Goal: Communication & Community: Answer question/provide support

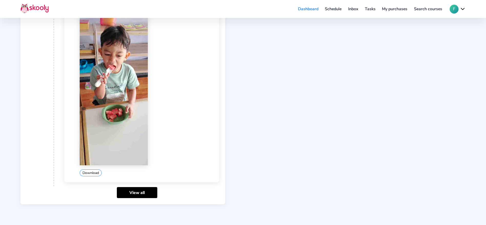
scroll to position [192, 0]
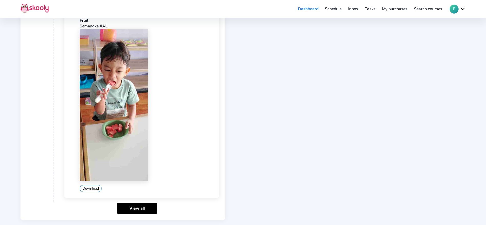
click at [135, 87] on img at bounding box center [114, 105] width 68 height 152
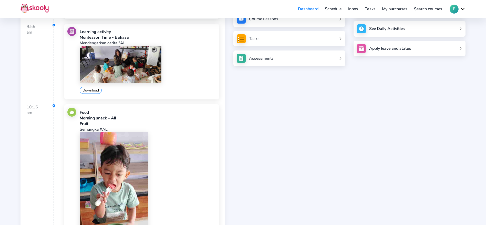
scroll to position [77, 0]
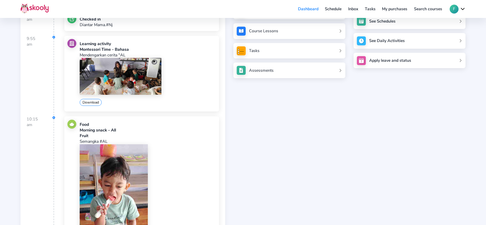
click at [354, 9] on link "Inbox" at bounding box center [353, 9] width 17 height 8
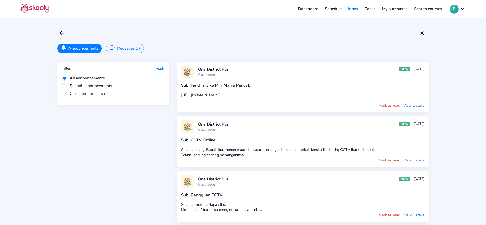
click at [129, 53] on button "Messages 1 •" at bounding box center [125, 49] width 38 height 10
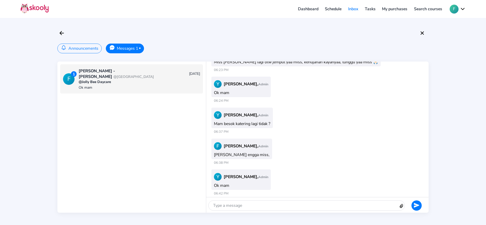
scroll to position [225, 0]
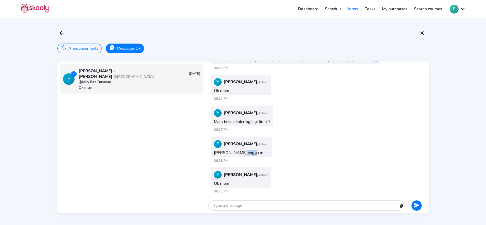
drag, startPoint x: 239, startPoint y: 154, endPoint x: 254, endPoint y: 154, distance: 15.9
click at [254, 154] on div "F Fitri Amelia, Admin Besok engga miss," at bounding box center [241, 147] width 61 height 21
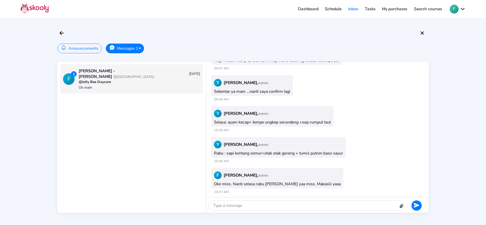
scroll to position [332, 0]
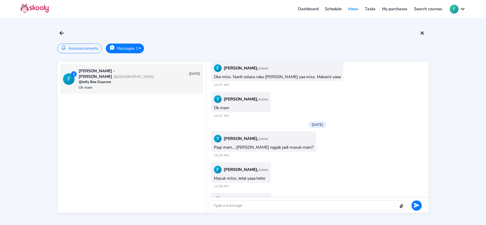
click at [294, 152] on div "Y Yudith Wursantari, Admin Pagi mam....Fathian nggak jadi masuk mam?" at bounding box center [263, 141] width 105 height 21
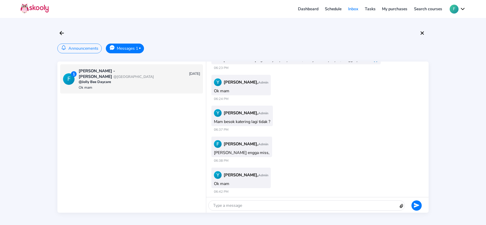
scroll to position [527, 0]
